Goal: Task Accomplishment & Management: Use online tool/utility

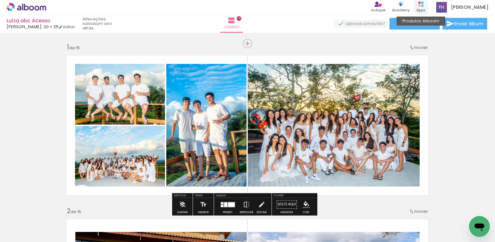
click at [420, 5] on rect at bounding box center [419, 6] width 2 height 2
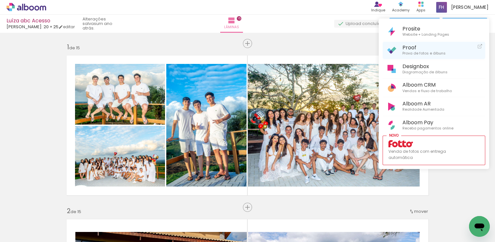
click at [412, 55] on span "Prova de fotos e álbuns" at bounding box center [423, 54] width 43 height 6
